Goal: Transaction & Acquisition: Obtain resource

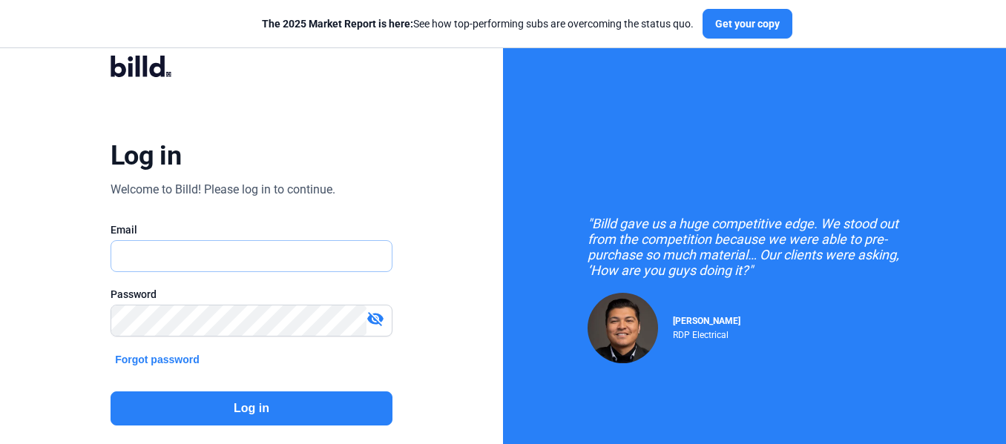
click at [282, 265] on input "text" at bounding box center [251, 256] width 280 height 30
type input "[PERSON_NAME][EMAIL_ADDRESS][DOMAIN_NAME]"
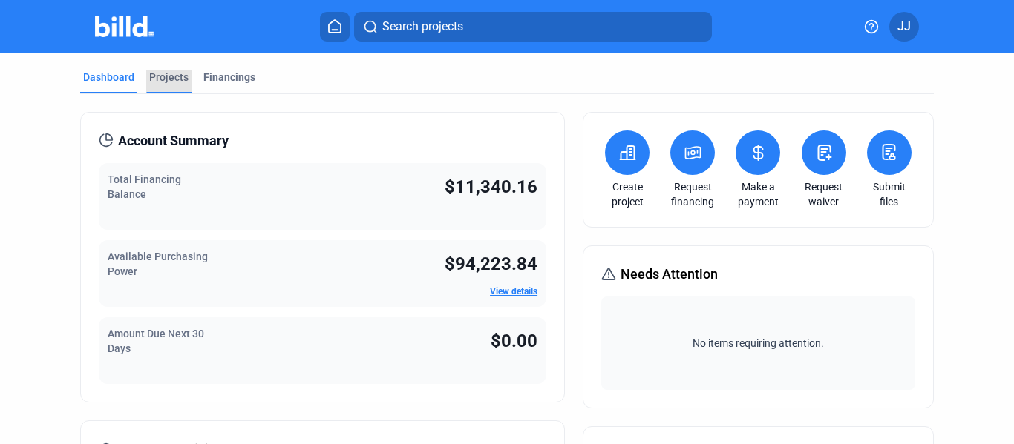
click at [170, 79] on div "Projects" at bounding box center [168, 77] width 39 height 15
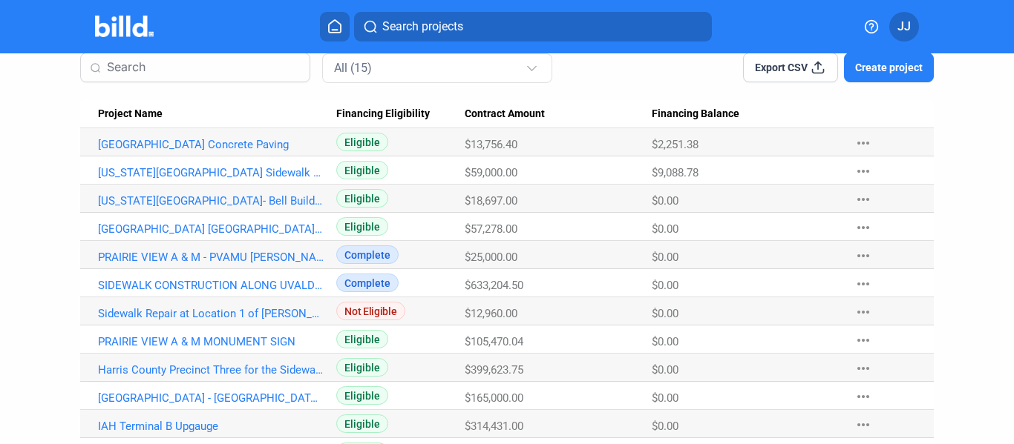
scroll to position [135, 0]
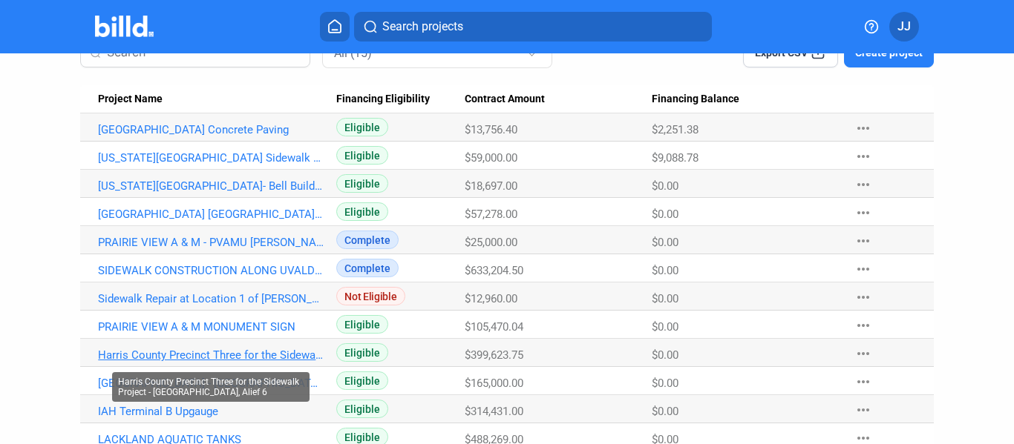
click at [203, 353] on link "Harris County Precinct Three for the Sidewalk Project - [GEOGRAPHIC_DATA], Alie…" at bounding box center [211, 355] width 226 height 13
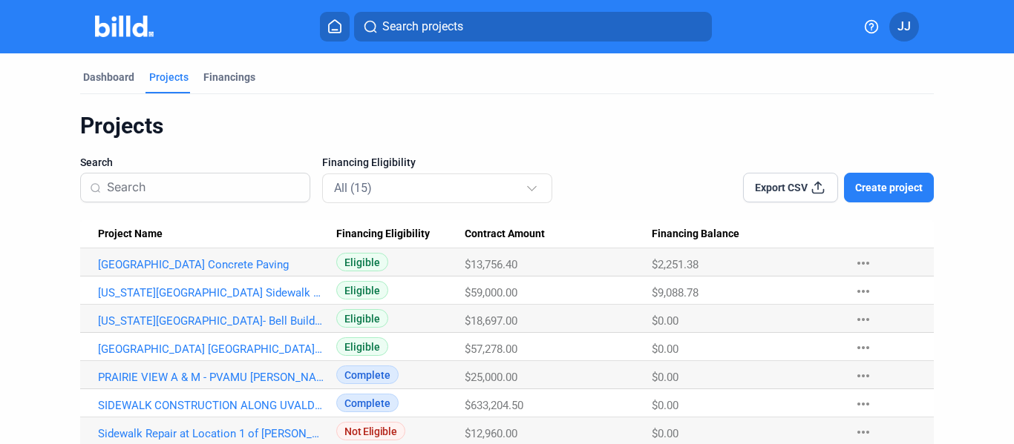
click at [190, 185] on input at bounding box center [204, 187] width 194 height 31
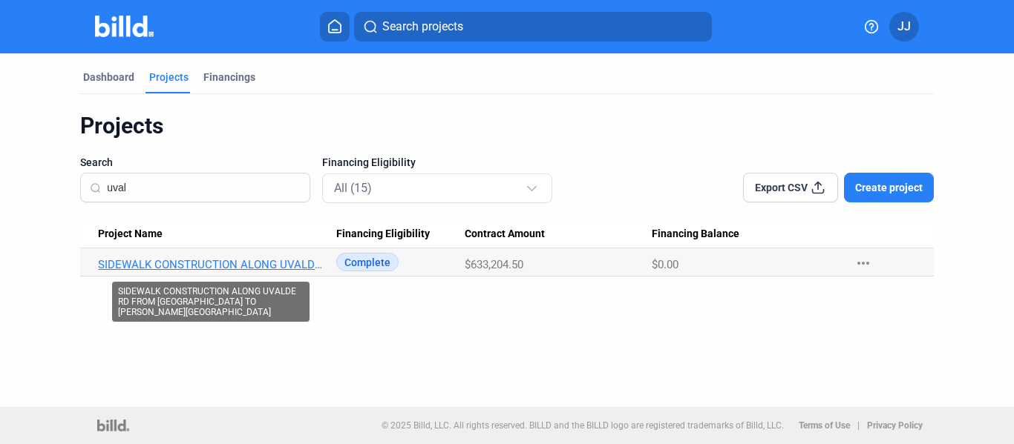
type input "uval"
click at [180, 266] on link "SIDEWALK CONSTRUCTION ALONG UVALDE RD FROM [GEOGRAPHIC_DATA] TO [PERSON_NAME][G…" at bounding box center [211, 264] width 226 height 13
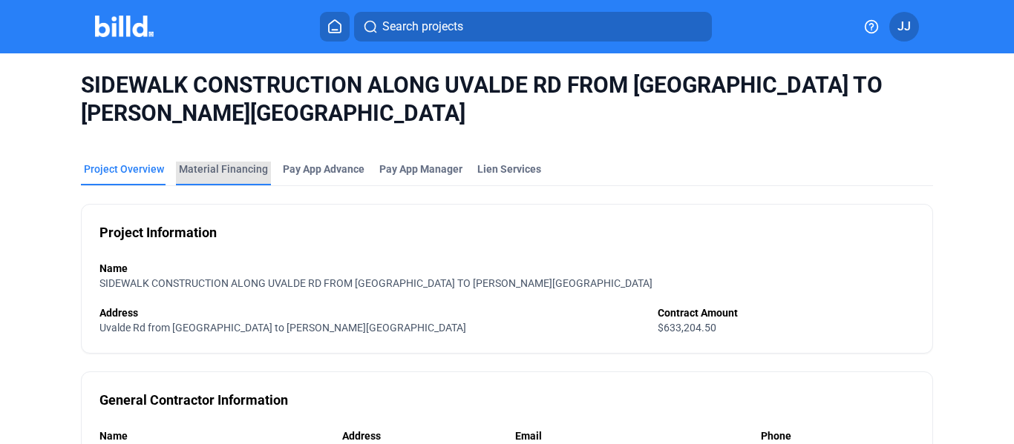
click at [221, 165] on div "Material Financing" at bounding box center [223, 169] width 89 height 15
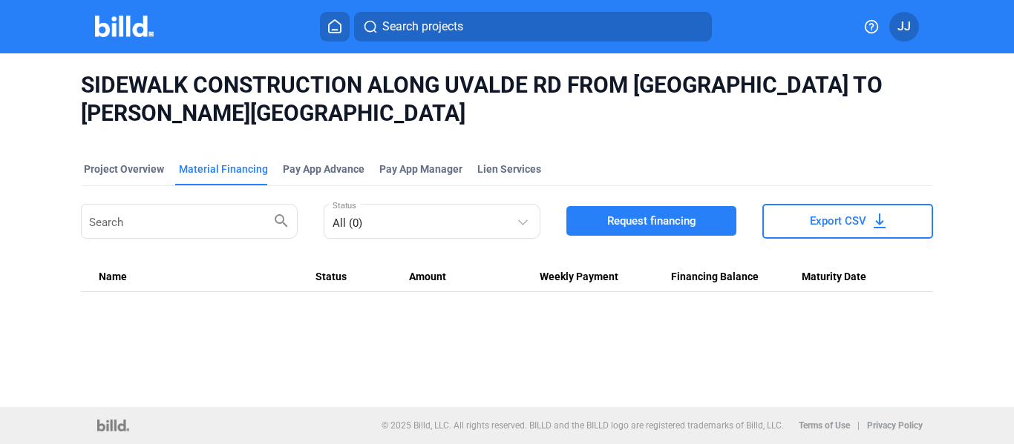
click at [636, 229] on button "Request financing" at bounding box center [651, 221] width 170 height 30
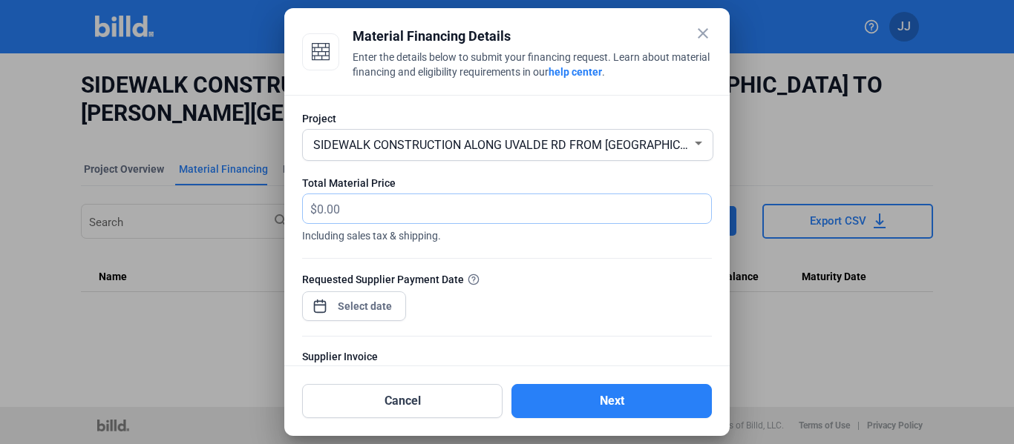
click at [408, 210] on input "text" at bounding box center [514, 208] width 394 height 29
type input "1,699.52"
click at [493, 257] on div at bounding box center [507, 250] width 410 height 15
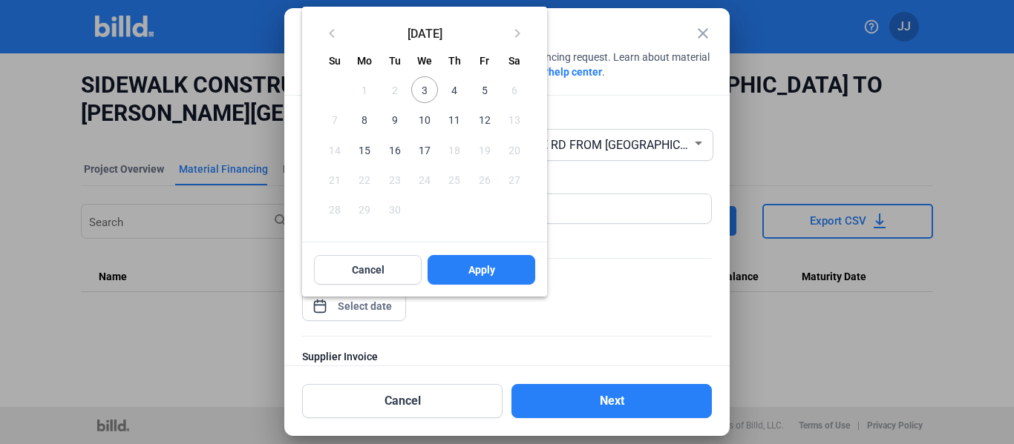
click at [365, 307] on div "close Material Financing Details Enter the details below to submit your financi…" at bounding box center [507, 222] width 1014 height 444
click at [475, 94] on span "5" at bounding box center [483, 89] width 27 height 27
click at [477, 263] on span "Apply" at bounding box center [481, 270] width 27 height 15
type input "[DATE]"
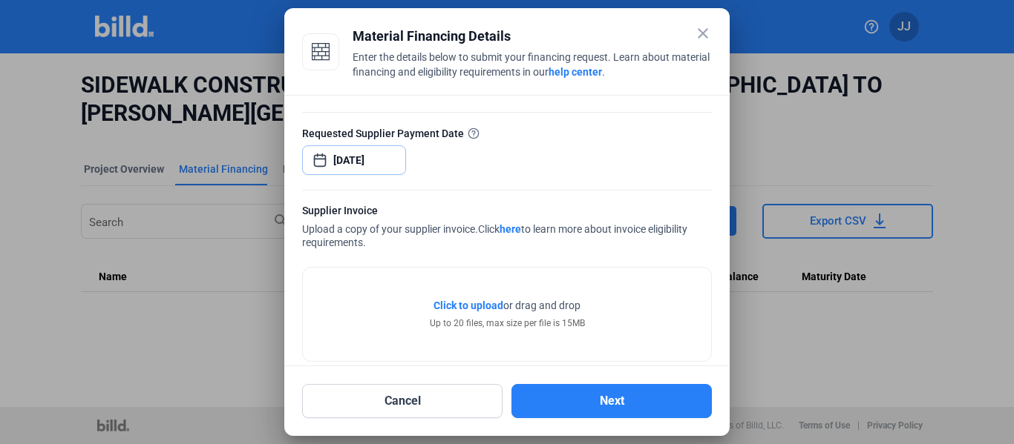
scroll to position [168, 0]
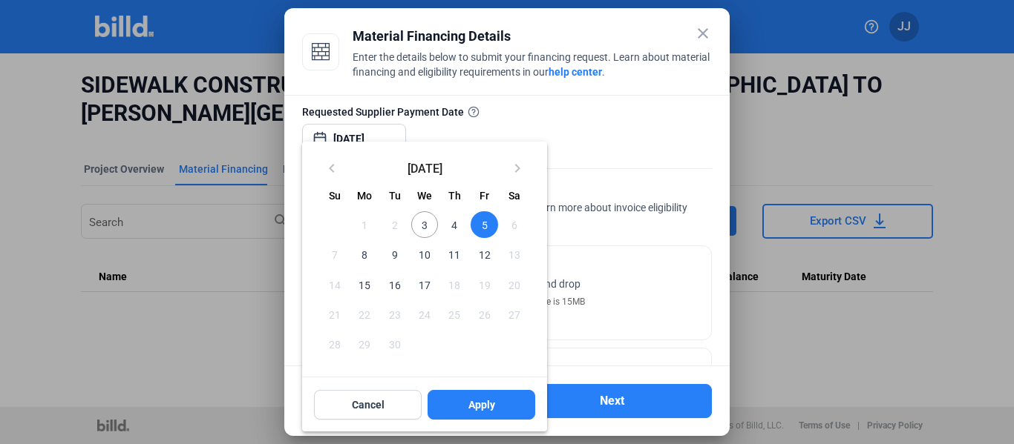
click at [491, 229] on span "5" at bounding box center [483, 224] width 27 height 27
click at [575, 220] on div at bounding box center [507, 222] width 1014 height 444
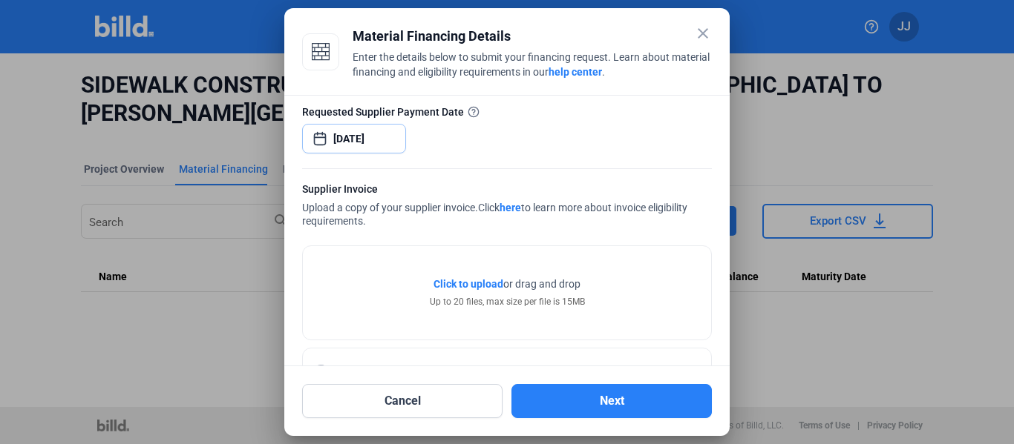
scroll to position [223, 0]
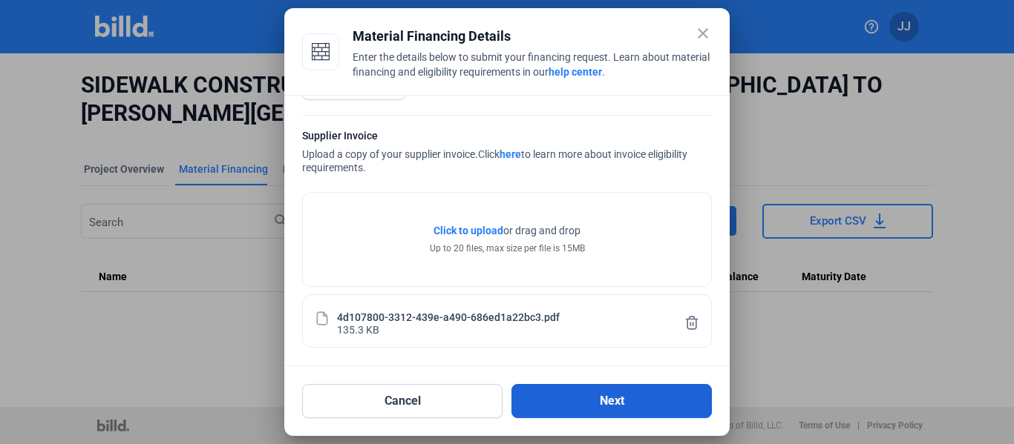
click at [577, 398] on button "Next" at bounding box center [611, 401] width 200 height 34
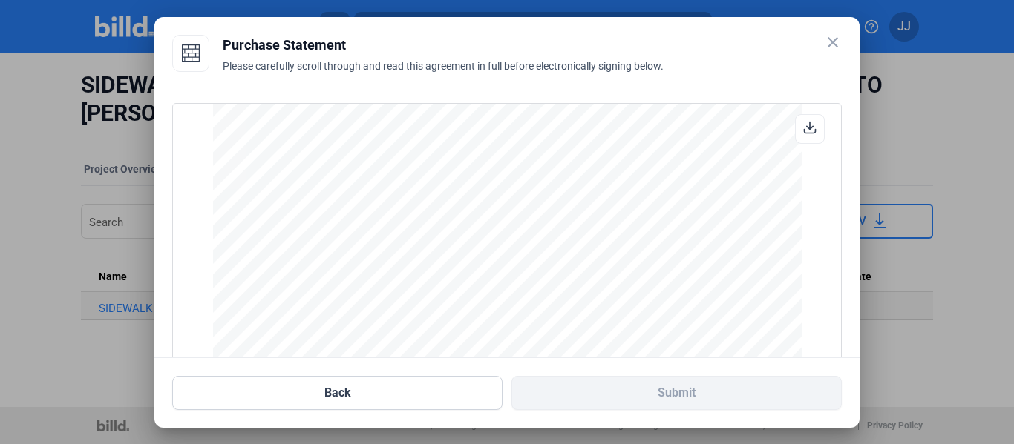
scroll to position [196, 0]
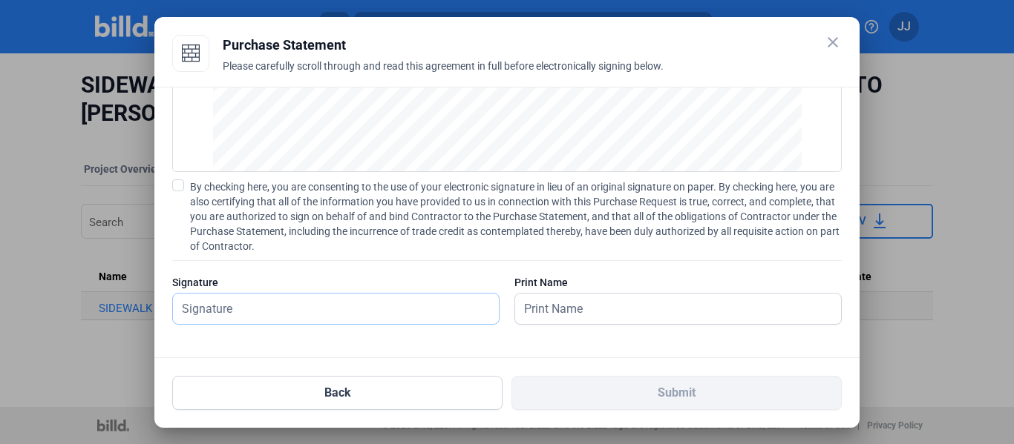
click at [414, 320] on input "text" at bounding box center [336, 309] width 326 height 30
type input "[PERSON_NAME]"
click at [489, 358] on div "Back Submit" at bounding box center [506, 384] width 669 height 52
click at [672, 313] on input "[PERSON_NAME]" at bounding box center [669, 309] width 309 height 30
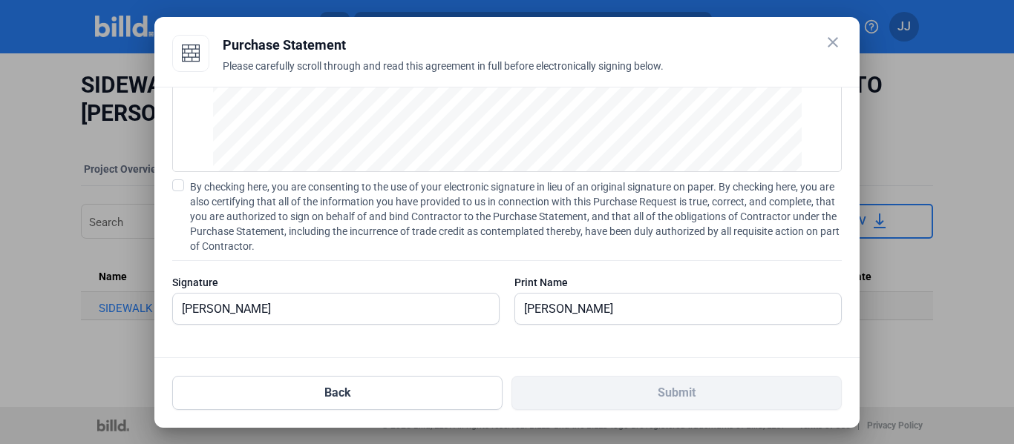
click at [628, 351] on div "PURCHASE STATEMENT This PURCHASE STATEMENT is being executed and delivered purs…" at bounding box center [506, 223] width 705 height 272
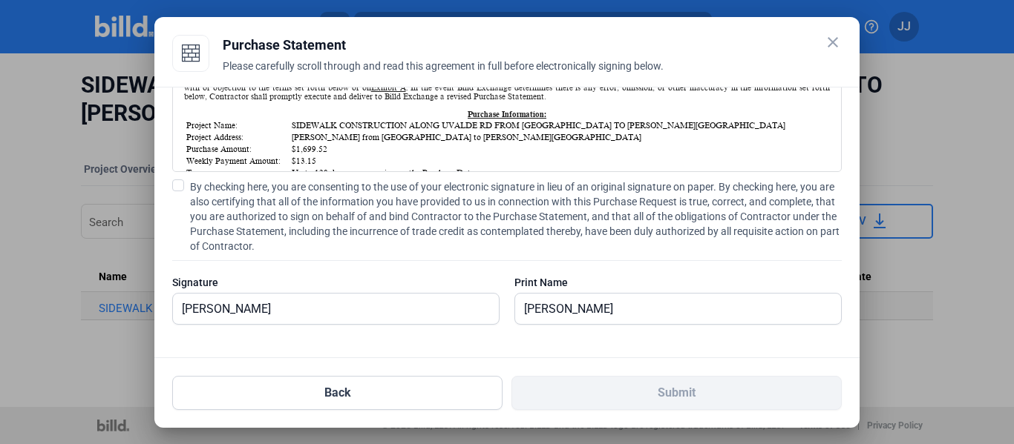
click at [179, 186] on span at bounding box center [178, 186] width 12 height 12
click at [0, 0] on input "By checking here, you are consenting to the use of your electronic signature in…" at bounding box center [0, 0] width 0 height 0
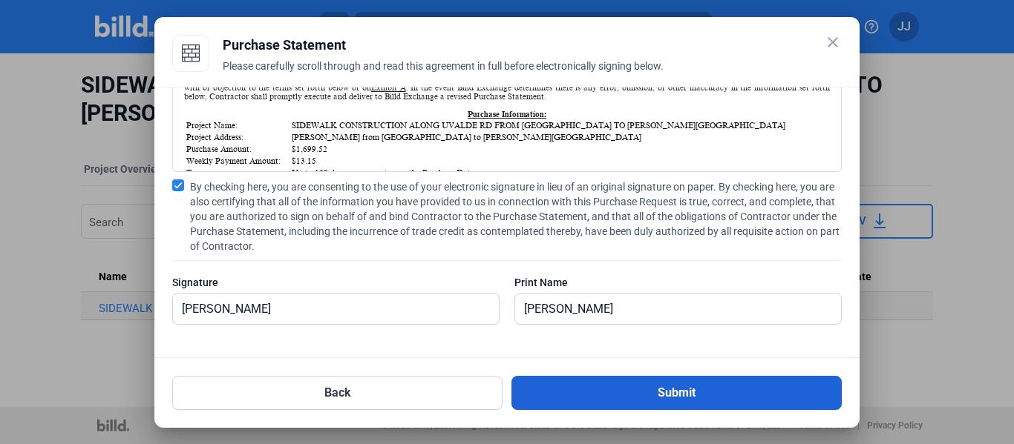
click at [660, 387] on button "Submit" at bounding box center [676, 393] width 330 height 34
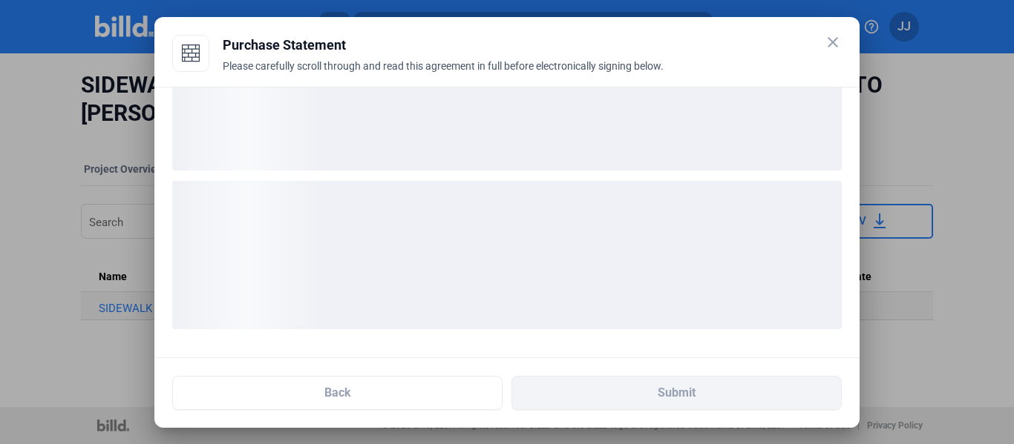
scroll to position [81, 0]
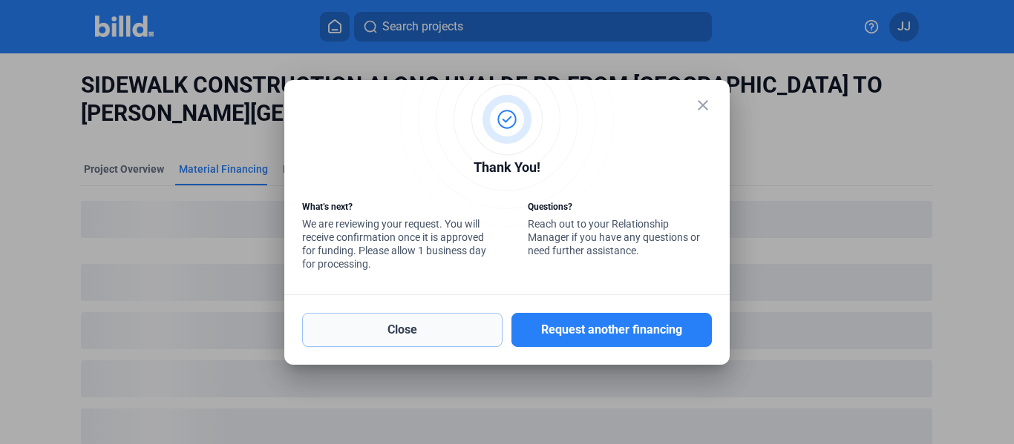
click at [380, 336] on button "Close" at bounding box center [402, 330] width 200 height 34
